Goal: Task Accomplishment & Management: Use online tool/utility

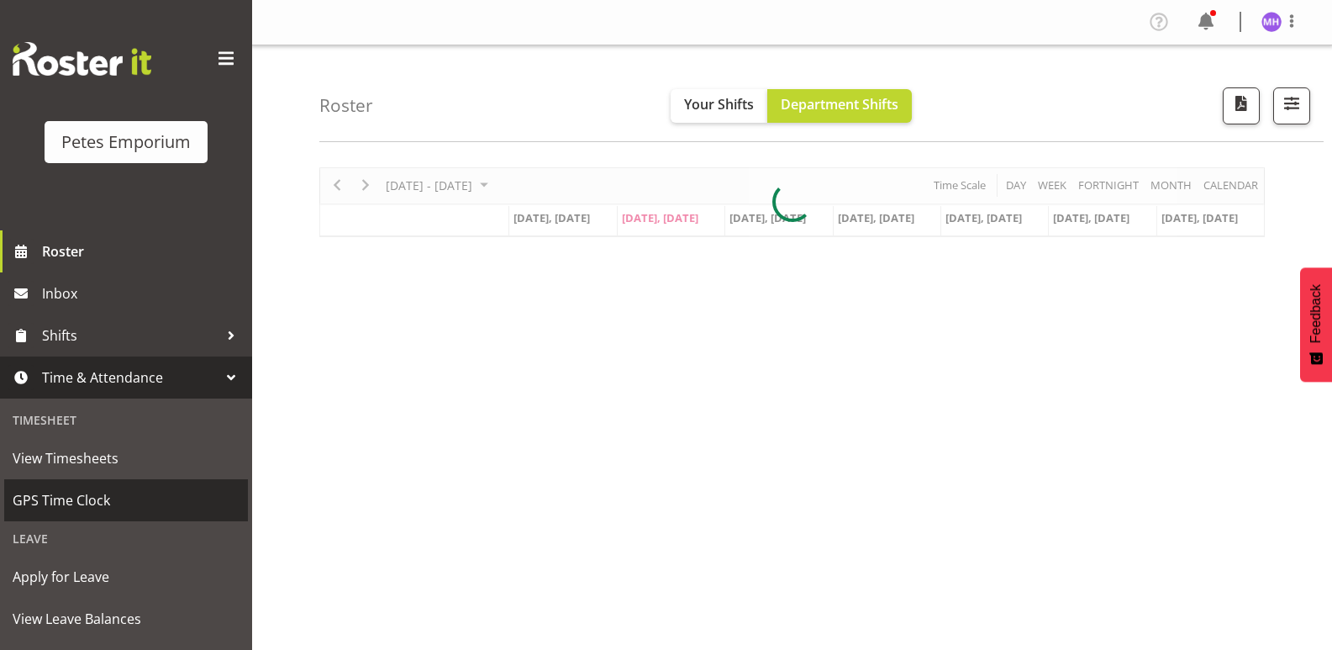
click at [46, 497] on span "GPS Time Clock" at bounding box center [126, 499] width 227 height 25
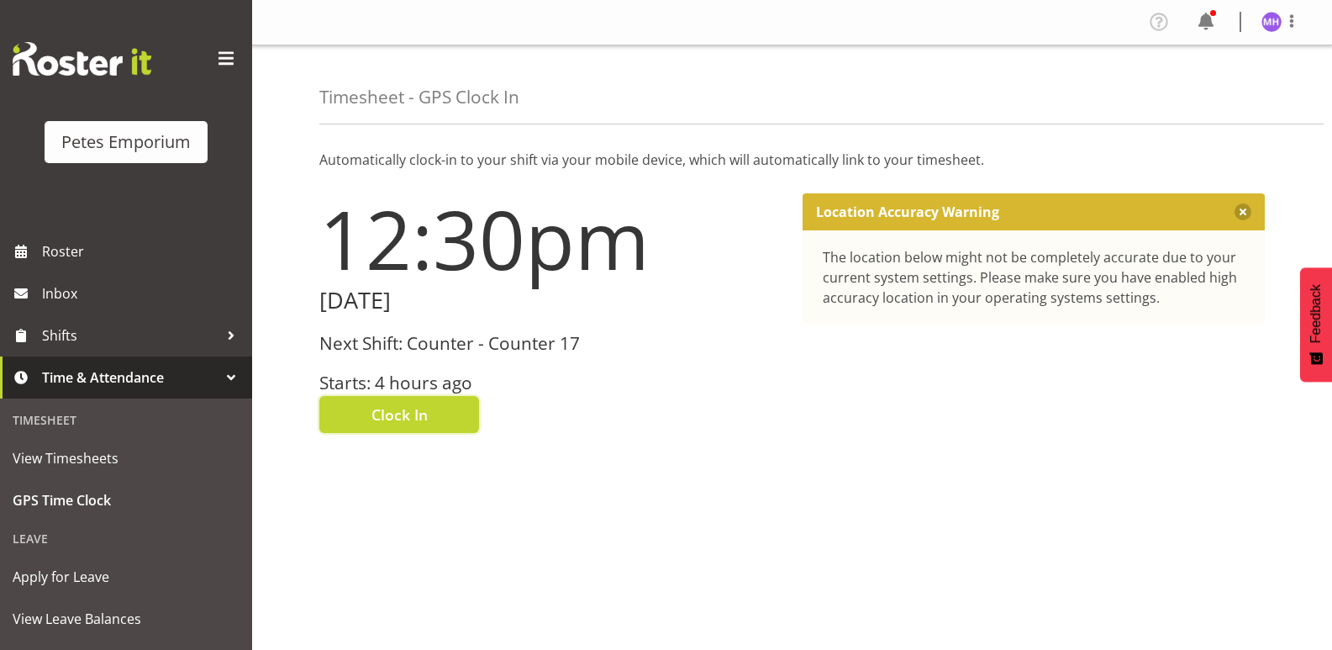
click at [427, 419] on span "Clock In" at bounding box center [399, 414] width 56 height 22
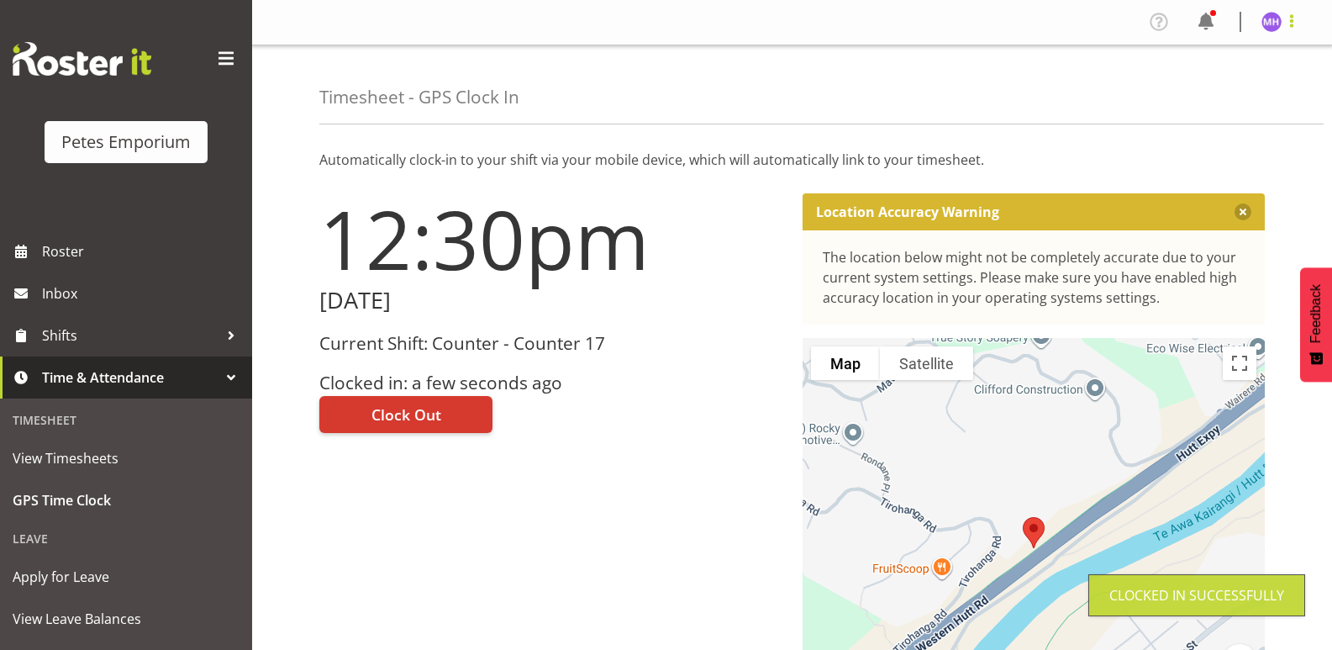
click at [1295, 26] on span at bounding box center [1291, 21] width 20 height 20
click at [1208, 87] on link "Log Out" at bounding box center [1220, 88] width 161 height 30
